Goal: Transaction & Acquisition: Book appointment/travel/reservation

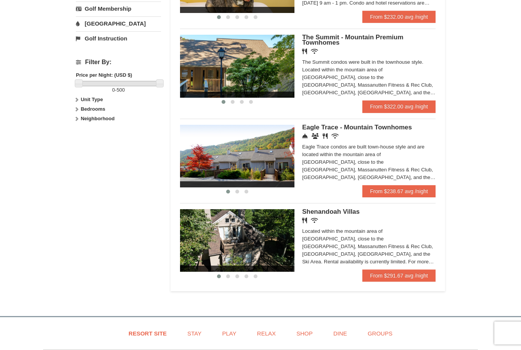
scroll to position [318, 0]
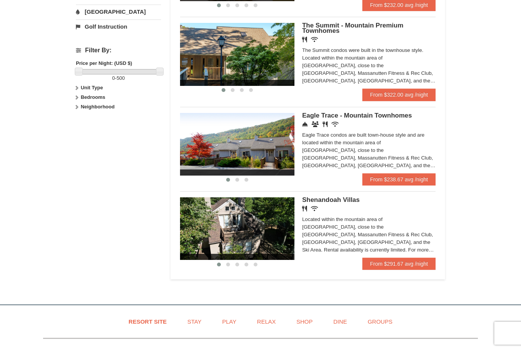
click at [388, 230] on div "Located within the mountain area of [GEOGRAPHIC_DATA], close to the [GEOGRAPHIC…" at bounding box center [369, 235] width 134 height 38
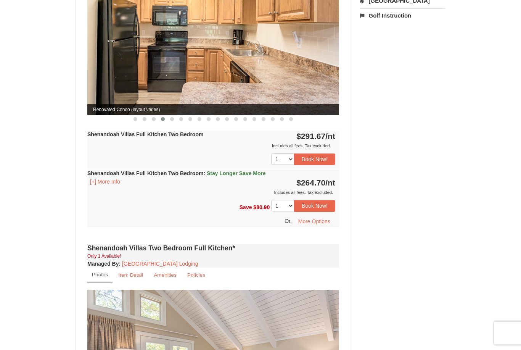
scroll to position [344, 0]
click at [321, 215] on button "More Options" at bounding box center [314, 220] width 42 height 11
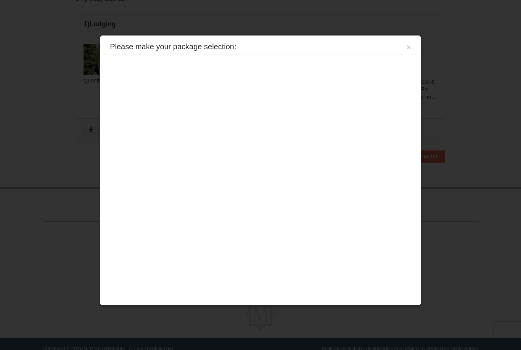
scroll to position [227, 0]
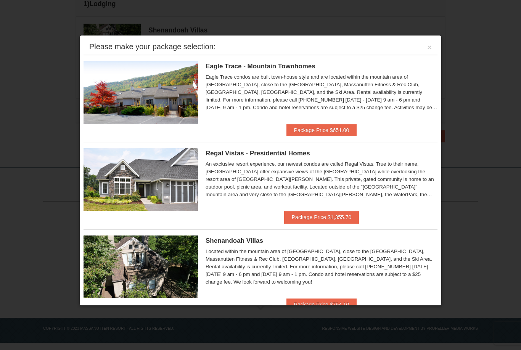
click at [429, 50] on button "×" at bounding box center [429, 47] width 5 height 8
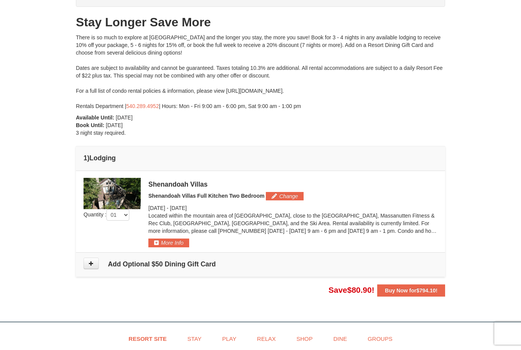
scroll to position [87, 0]
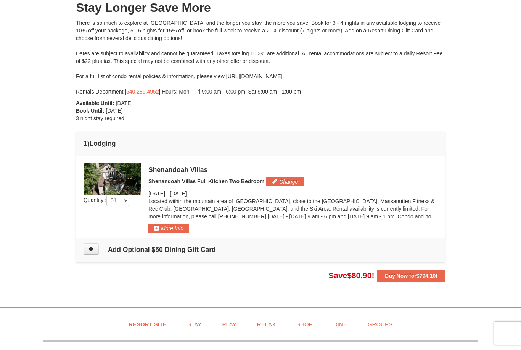
click at [182, 230] on button "More Info" at bounding box center [168, 228] width 41 height 8
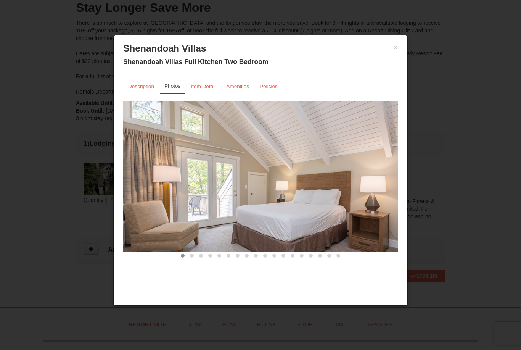
click at [391, 48] on h3 "Shenandoah Villas" at bounding box center [260, 48] width 275 height 11
click at [396, 48] on button "×" at bounding box center [395, 47] width 5 height 8
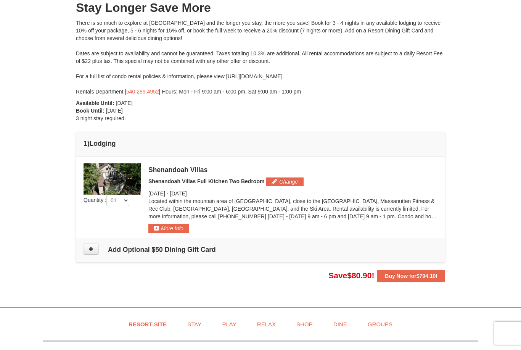
click at [398, 276] on strong "Buy Now for $794.10 !" at bounding box center [411, 276] width 53 height 6
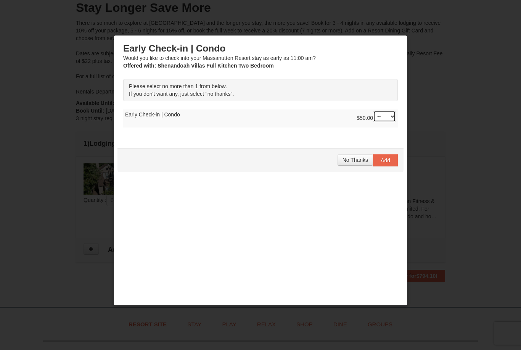
click at [388, 118] on select "-- 01" at bounding box center [384, 116] width 23 height 11
click at [358, 163] on span "No Thanks" at bounding box center [356, 160] width 26 height 6
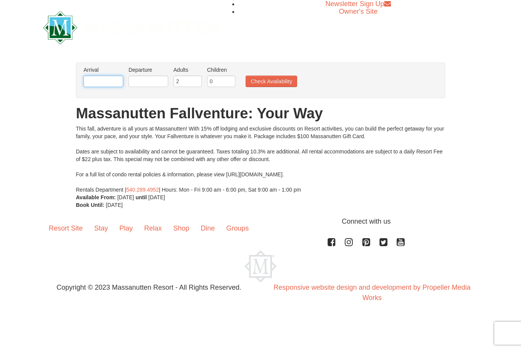
click at [105, 76] on input "text" at bounding box center [104, 81] width 40 height 11
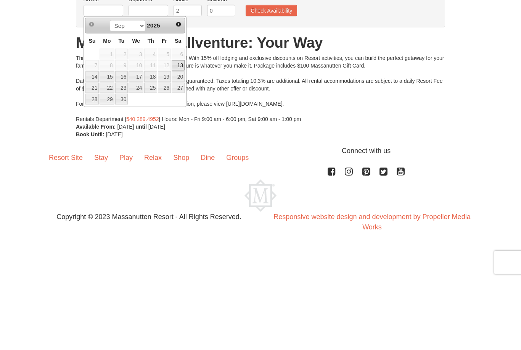
click at [180, 92] on span "Next" at bounding box center [179, 95] width 6 height 6
click at [153, 142] on link "16" at bounding box center [150, 147] width 13 height 11
type input "10/16/2025"
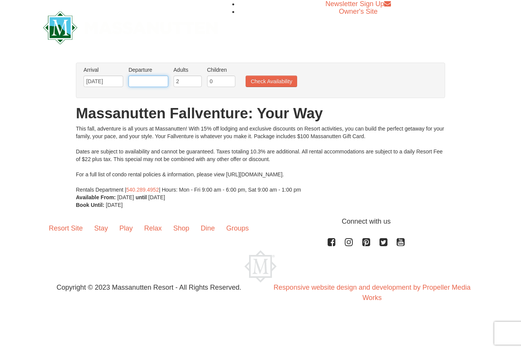
click at [159, 82] on input "text" at bounding box center [149, 81] width 40 height 11
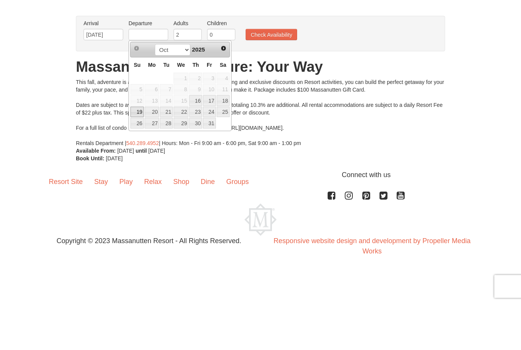
click at [139, 153] on link "19" at bounding box center [136, 158] width 13 height 11
type input "10/19/2025"
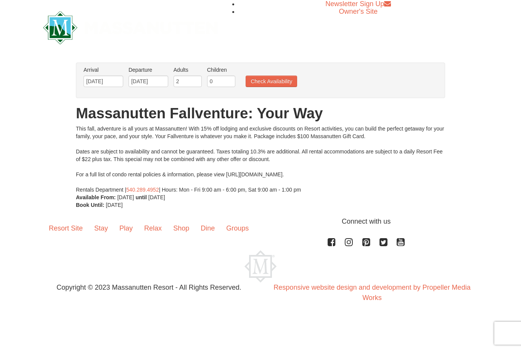
click at [285, 82] on button "Check Availability" at bounding box center [272, 81] width 52 height 11
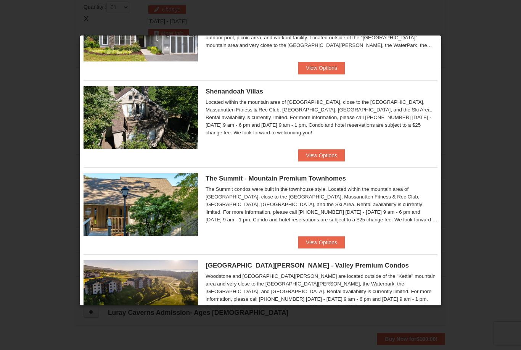
scroll to position [132, 0]
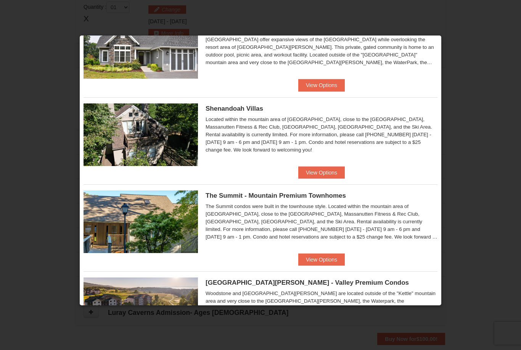
click at [332, 177] on button "View Options" at bounding box center [321, 172] width 47 height 12
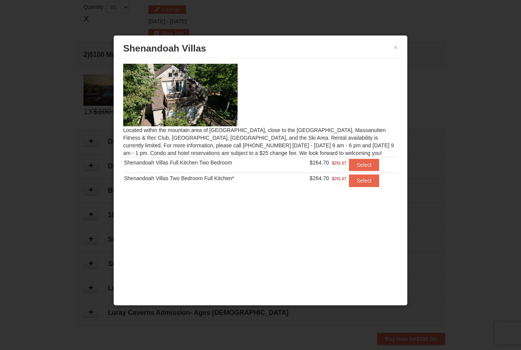
click at [370, 183] on button "Select" at bounding box center [364, 180] width 30 height 12
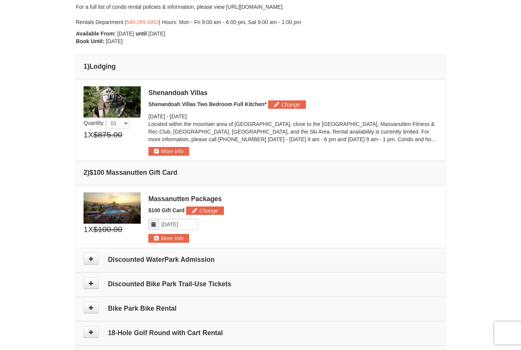
scroll to position [0, 0]
